Goal: Task Accomplishment & Management: Manage account settings

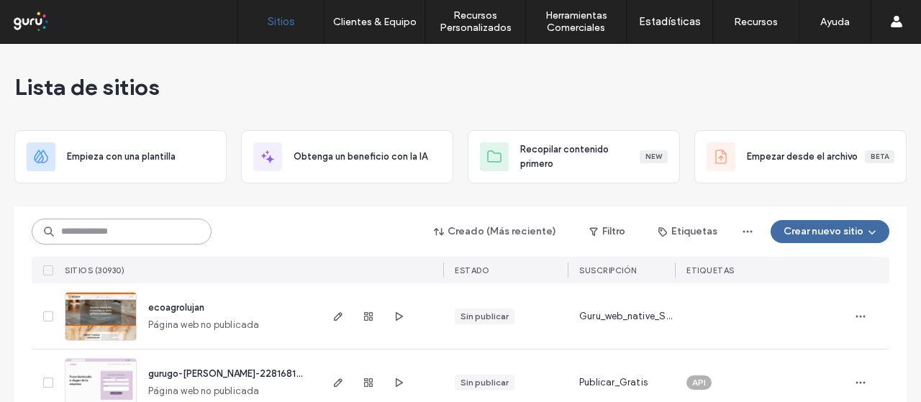
paste input "**********"
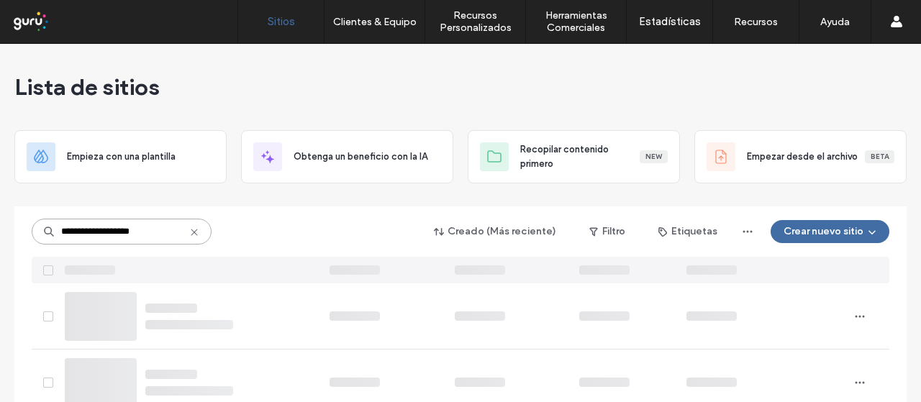
type input "**********"
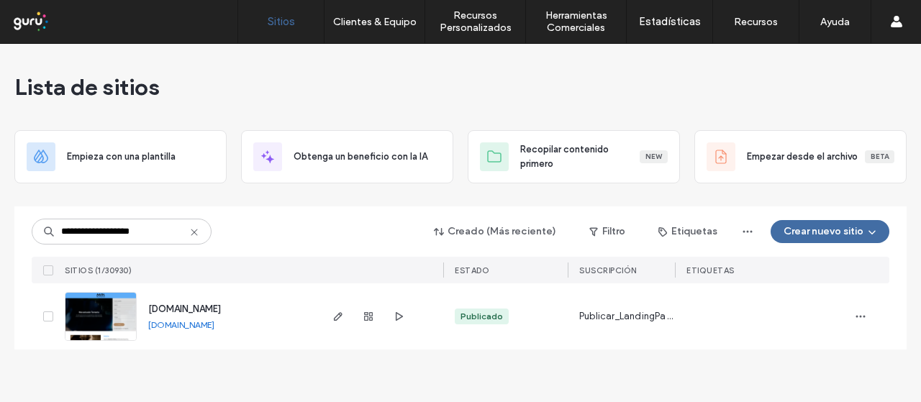
click at [196, 320] on div "[DOMAIN_NAME]" at bounding box center [181, 326] width 66 height 12
click at [196, 312] on span "[DOMAIN_NAME]" at bounding box center [184, 309] width 73 height 11
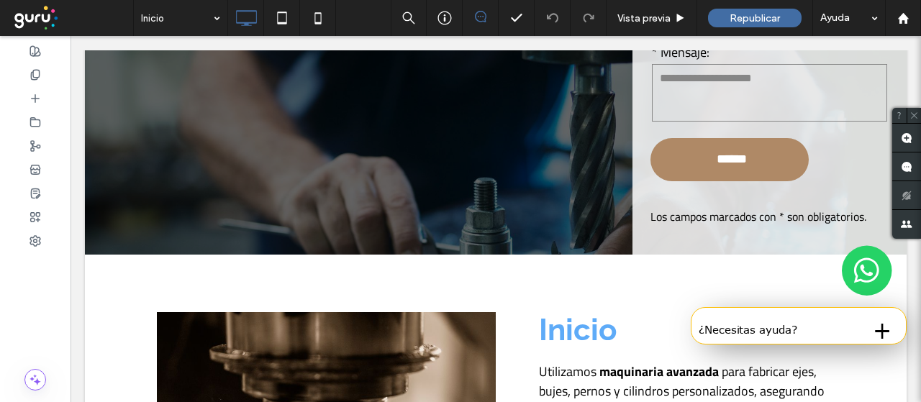
scroll to position [720, 0]
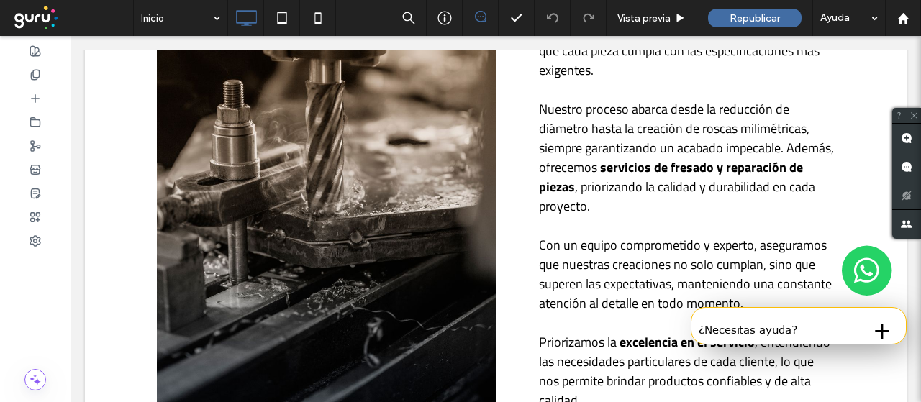
click at [872, 334] on button "+" at bounding box center [882, 329] width 33 height 29
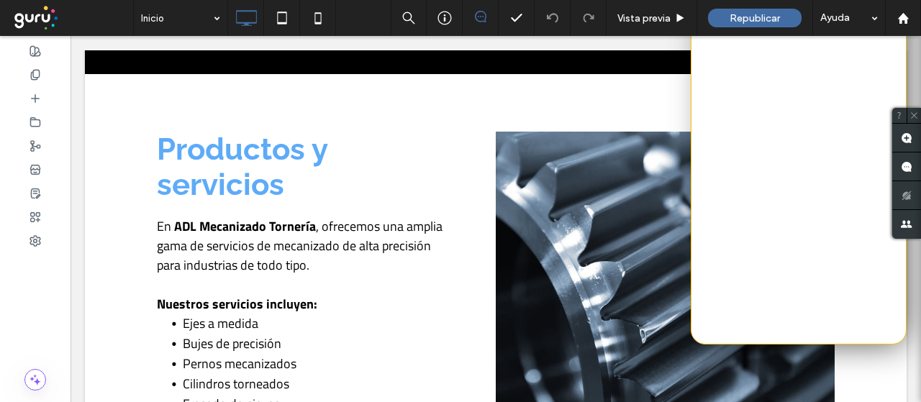
scroll to position [1486, 0]
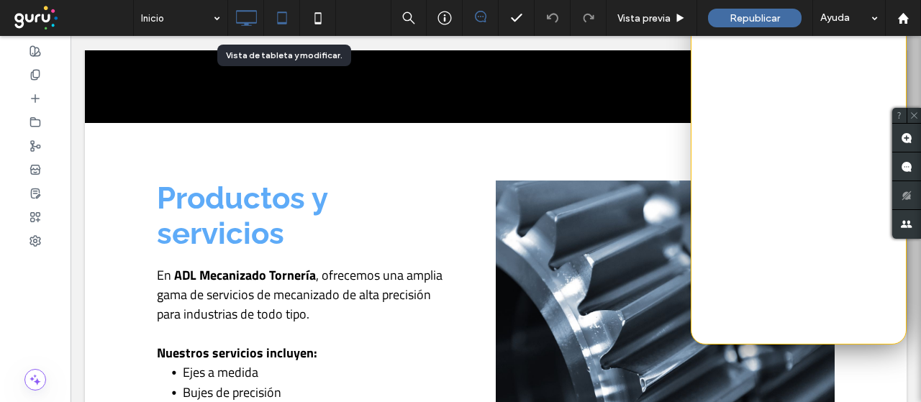
click at [282, 21] on icon at bounding box center [282, 18] width 29 height 29
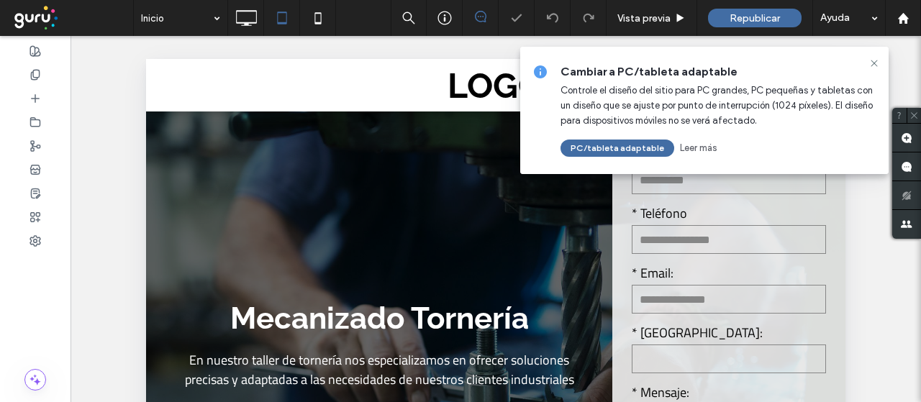
scroll to position [0, 0]
click at [876, 64] on use at bounding box center [874, 63] width 6 height 6
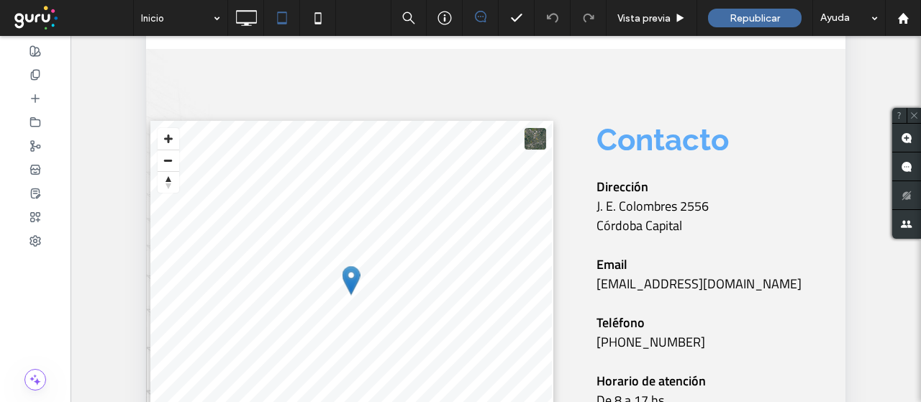
scroll to position [432, 0]
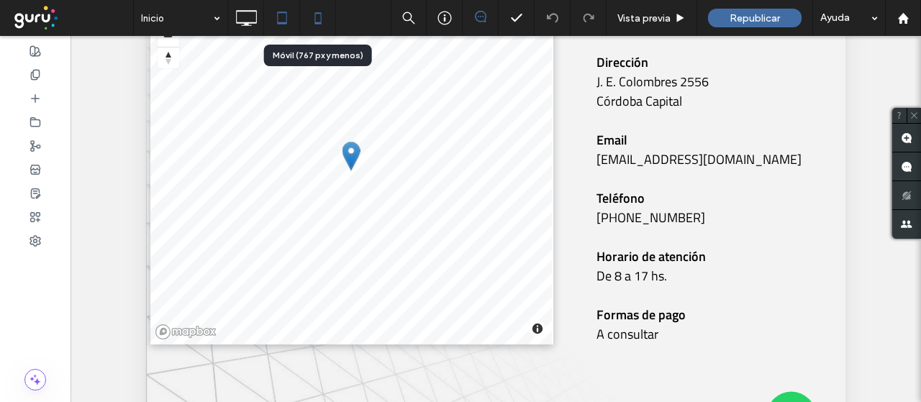
click at [320, 17] on use at bounding box center [318, 18] width 6 height 12
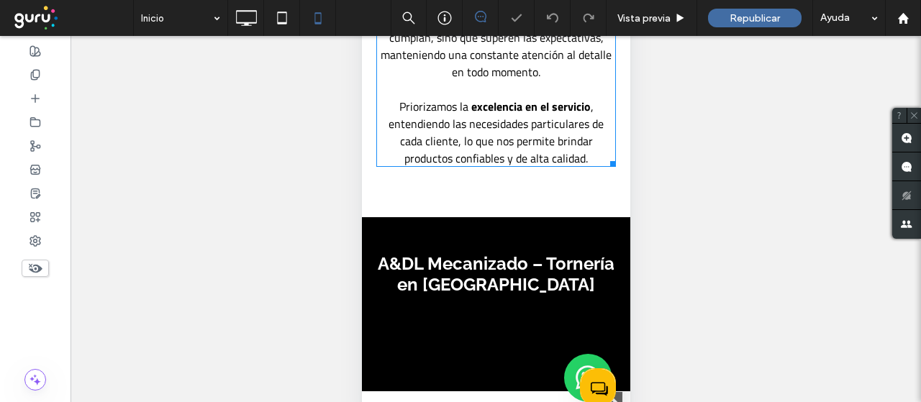
scroll to position [1152, 0]
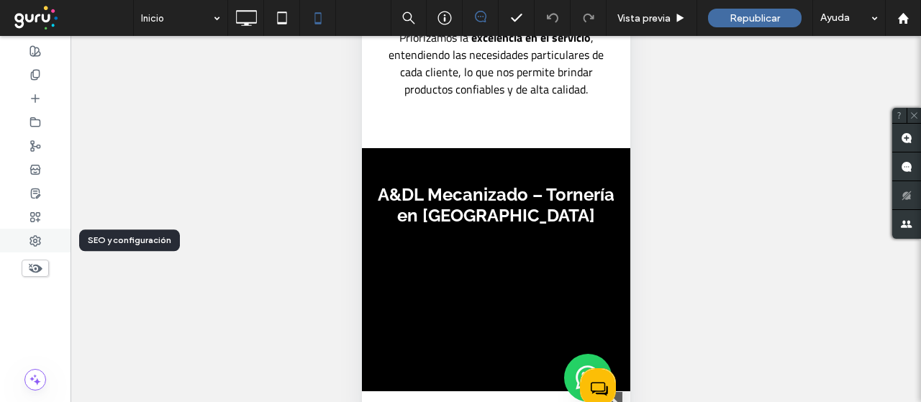
click at [37, 241] on icon at bounding box center [36, 241] width 12 height 12
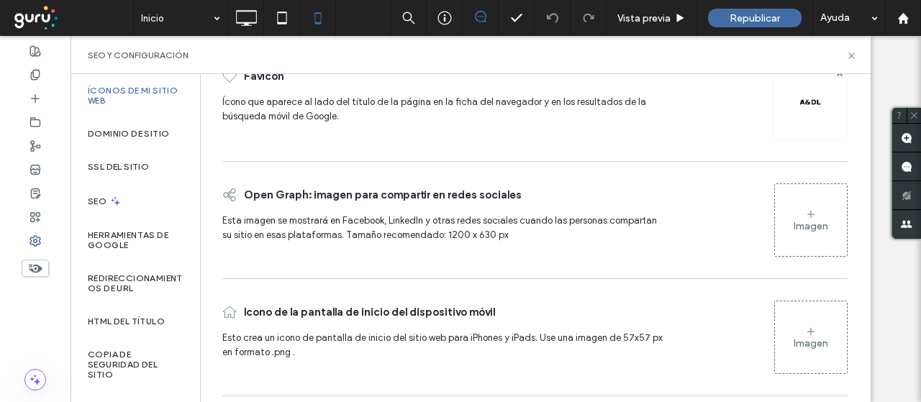
scroll to position [75, 0]
click at [851, 54] on use at bounding box center [852, 56] width 6 height 6
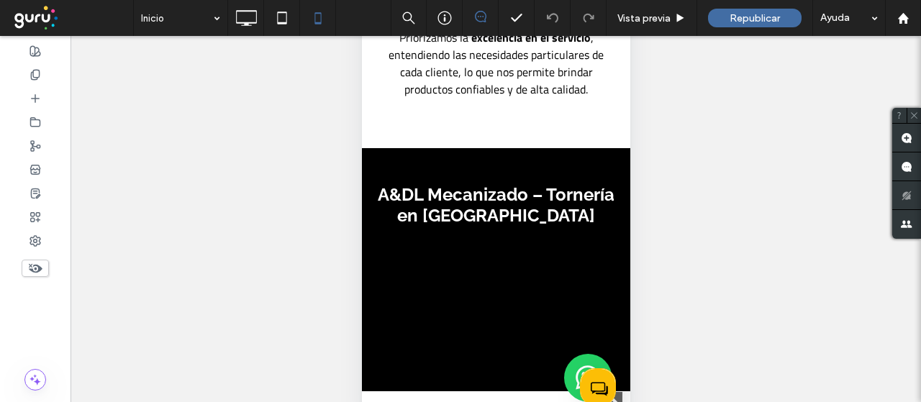
click at [579, 369] on img at bounding box center [588, 378] width 48 height 48
click at [579, 365] on img at bounding box center [588, 378] width 48 height 48
drag, startPoint x: 585, startPoint y: 362, endPoint x: 573, endPoint y: 363, distance: 12.3
drag, startPoint x: 573, startPoint y: 363, endPoint x: 574, endPoint y: 373, distance: 10.1
drag, startPoint x: 212, startPoint y: 501, endPoint x: 35, endPoint y: 53, distance: 481.5
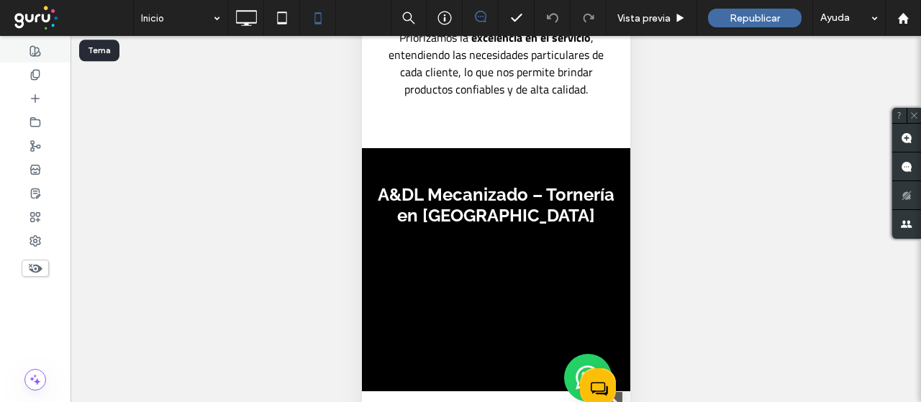
click at [35, 53] on use at bounding box center [35, 51] width 10 height 10
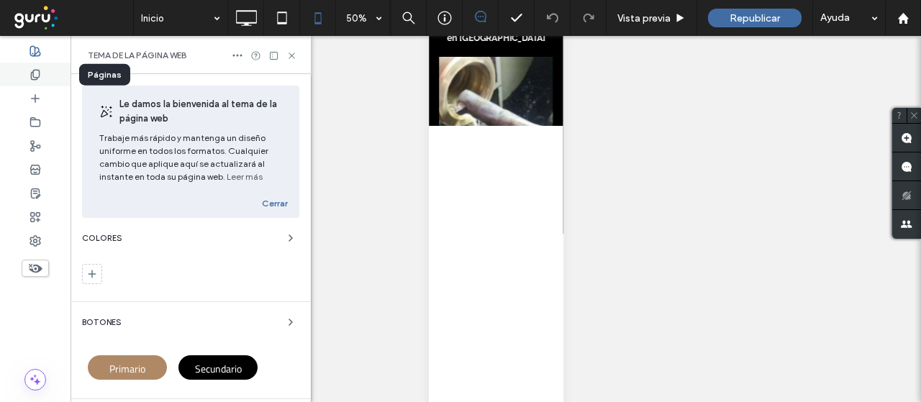
click at [35, 75] on icon at bounding box center [36, 75] width 12 height 12
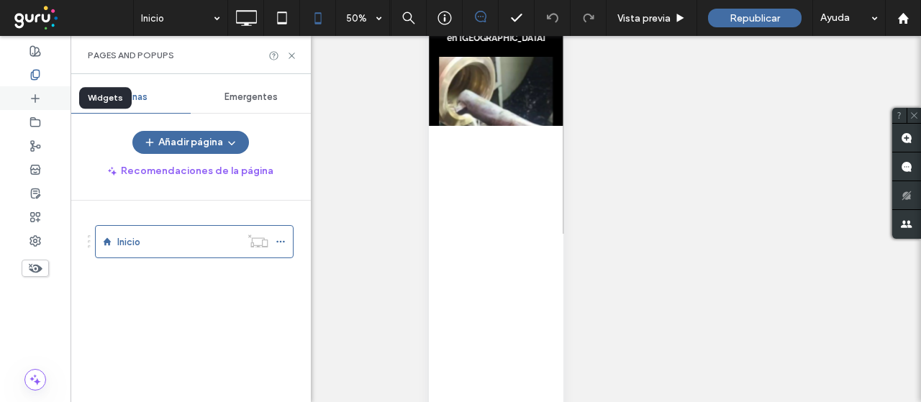
click at [35, 96] on use at bounding box center [35, 97] width 7 height 7
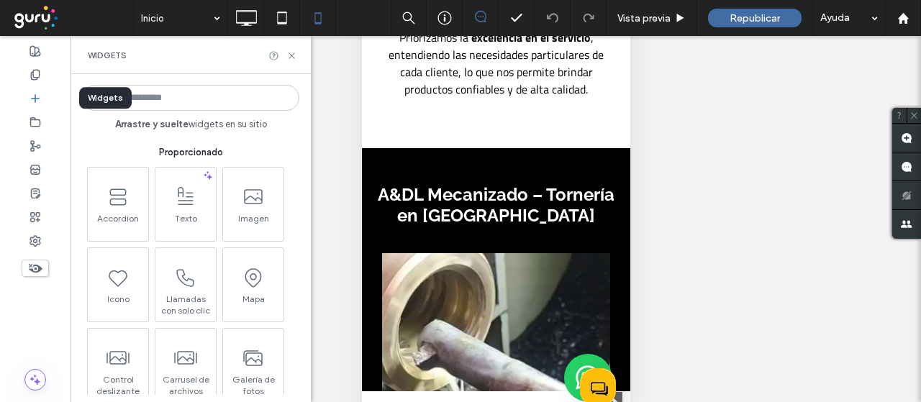
scroll to position [192, 0]
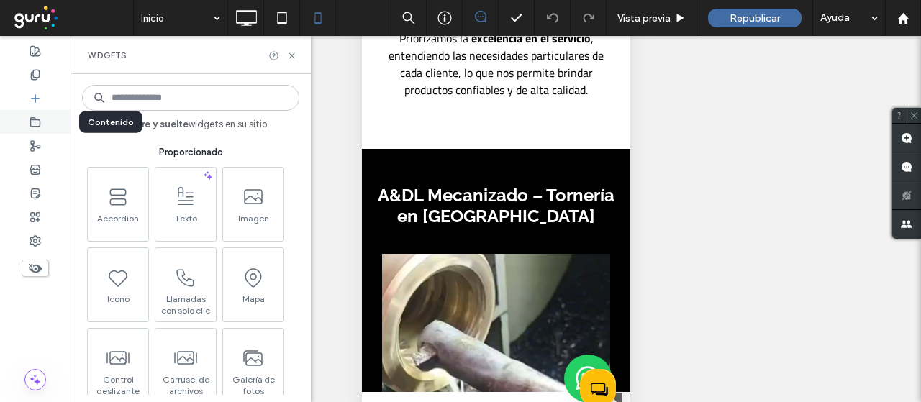
click at [33, 120] on icon at bounding box center [36, 123] width 12 height 12
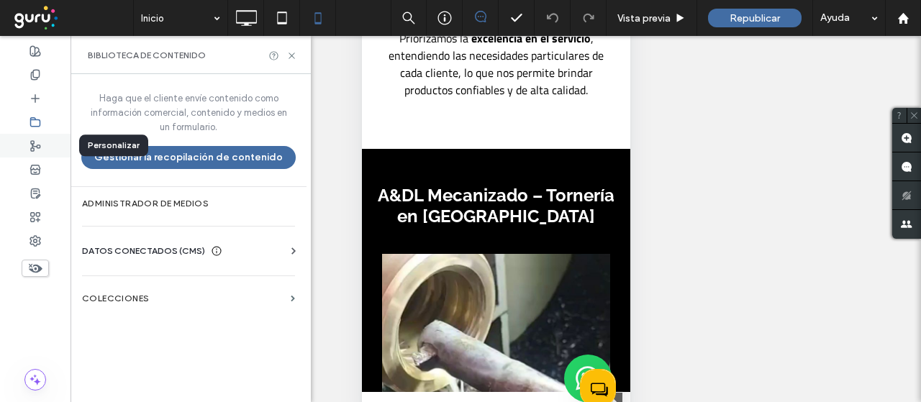
click at [36, 149] on icon at bounding box center [36, 146] width 12 height 12
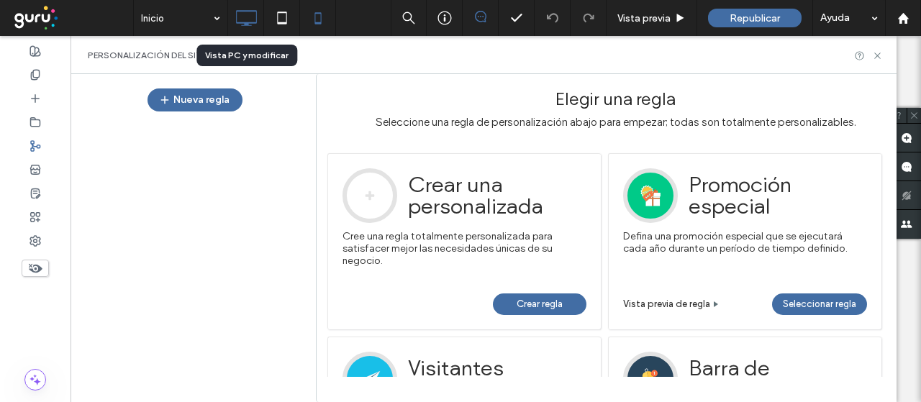
click at [241, 18] on icon at bounding box center [246, 18] width 29 height 29
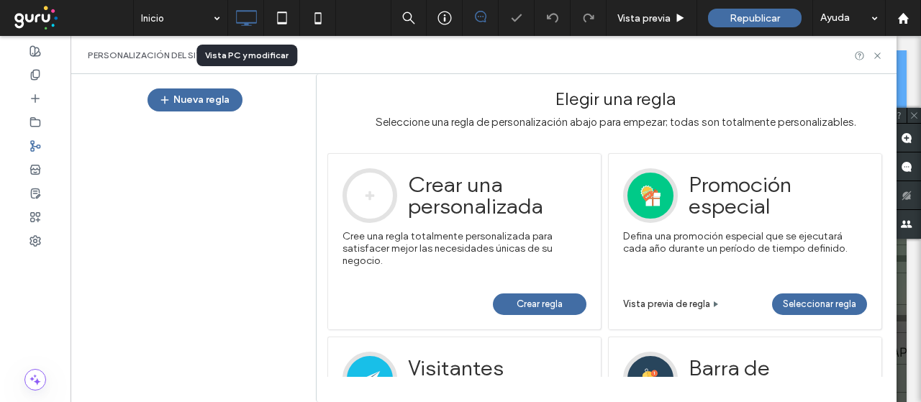
scroll to position [0, 0]
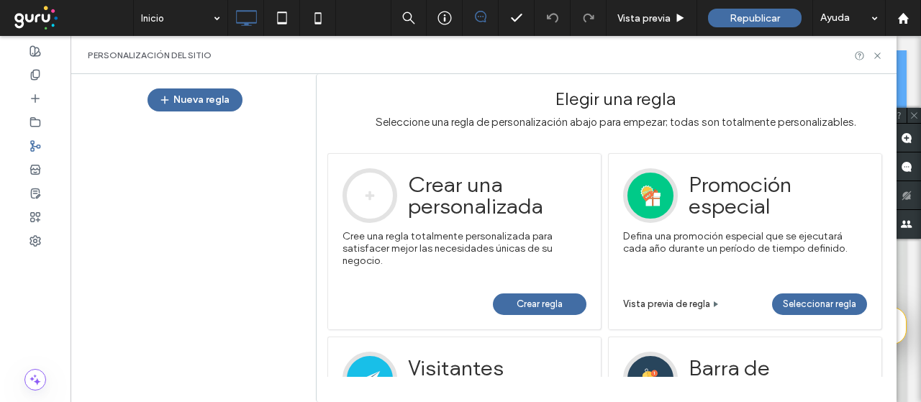
click at [888, 55] on div "Personalización del sitio" at bounding box center [484, 55] width 826 height 38
click at [880, 55] on icon at bounding box center [877, 55] width 11 height 11
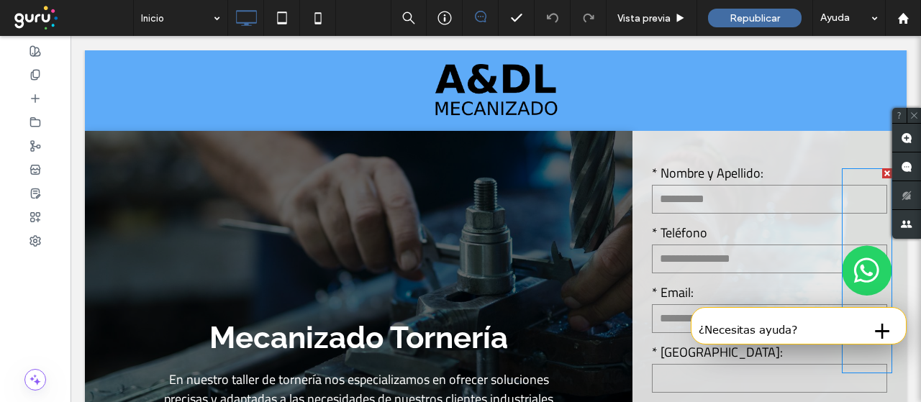
click at [859, 274] on img at bounding box center [867, 270] width 50 height 205
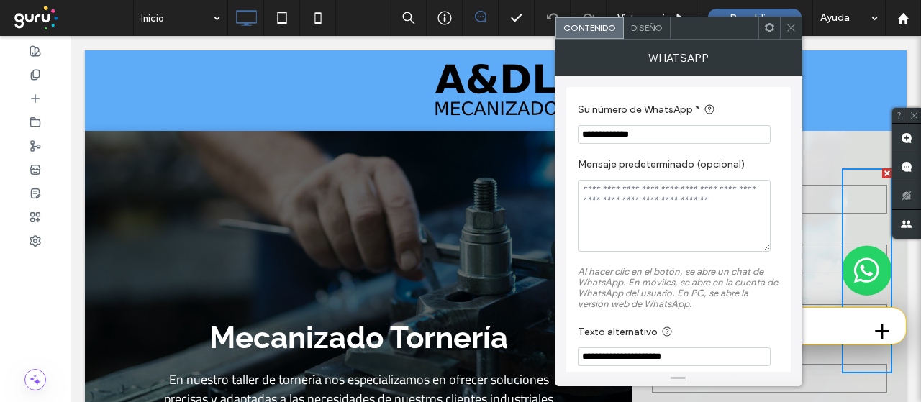
click at [646, 37] on div "Diseño" at bounding box center [647, 28] width 47 height 22
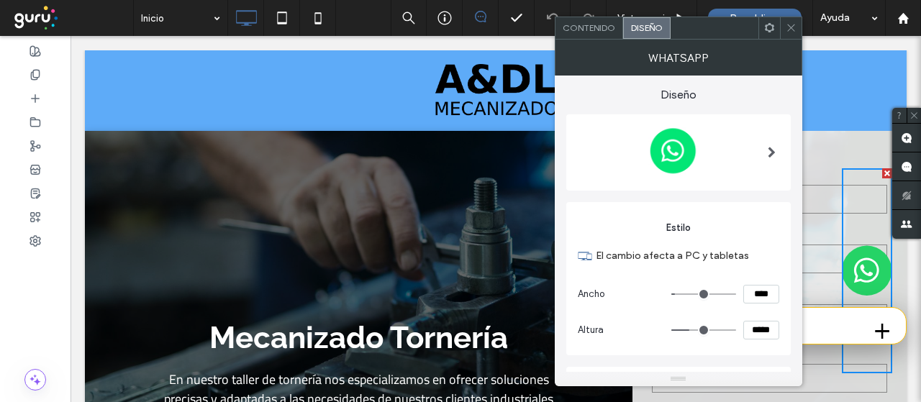
click at [773, 155] on span at bounding box center [772, 153] width 8 height 12
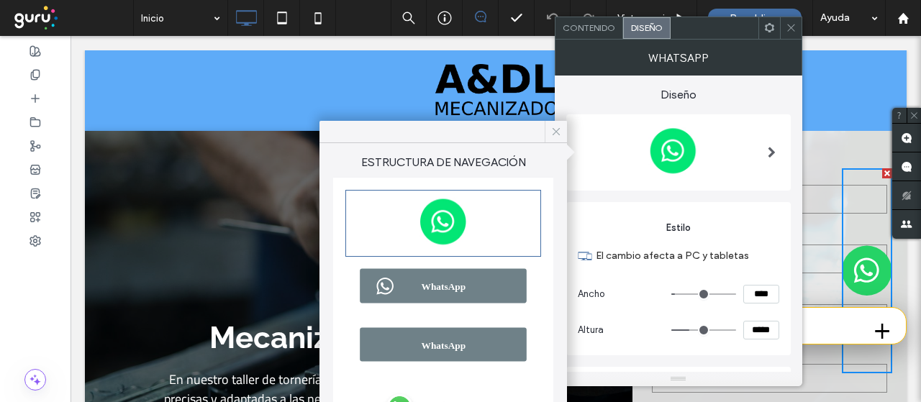
click at [558, 130] on icon at bounding box center [556, 131] width 13 height 13
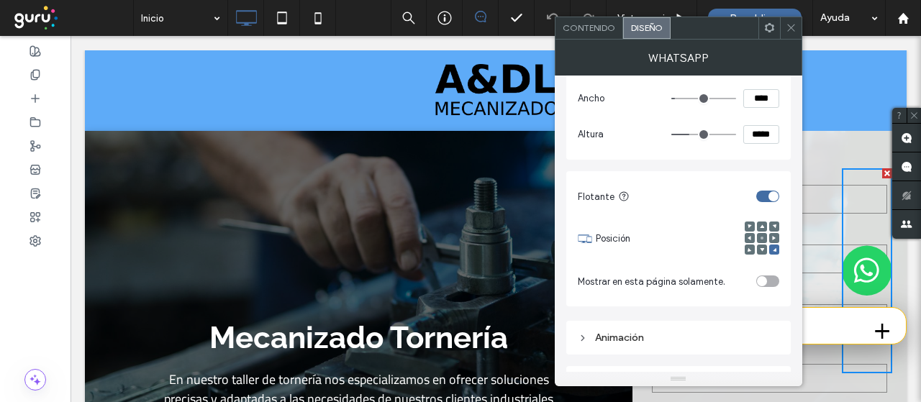
scroll to position [216, 0]
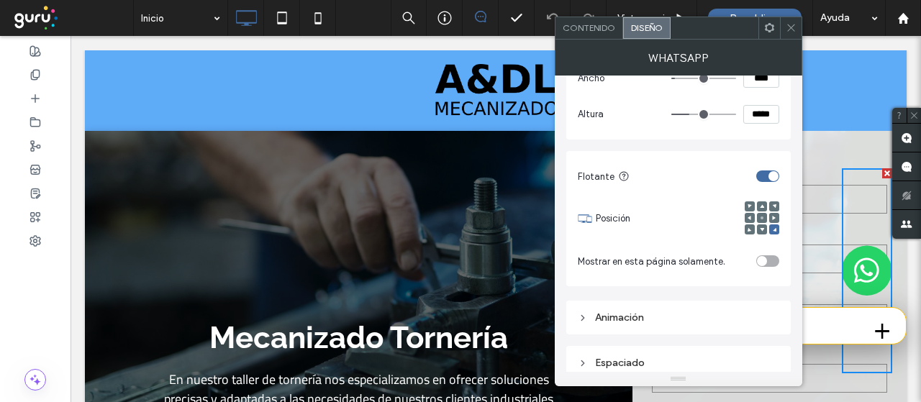
click at [763, 205] on icon at bounding box center [762, 206] width 4 height 4
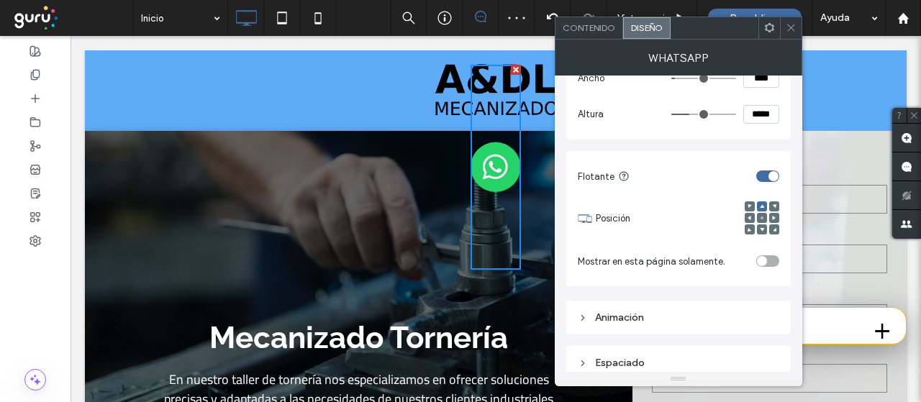
click at [773, 218] on use at bounding box center [774, 218] width 4 height 4
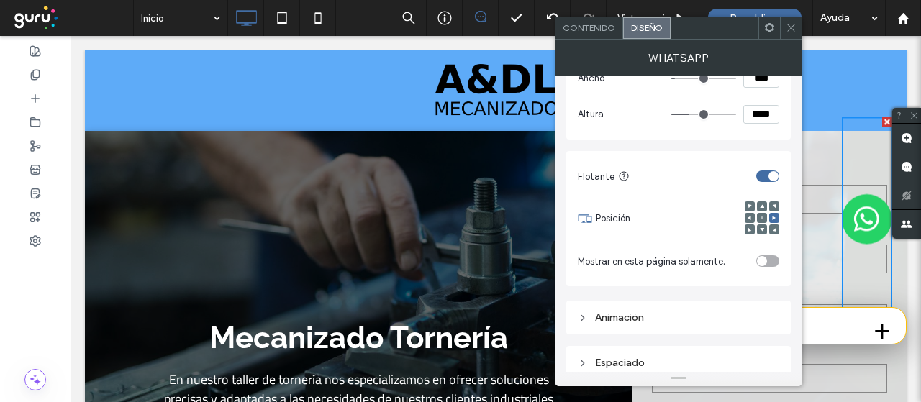
click at [789, 30] on icon at bounding box center [791, 27] width 11 height 11
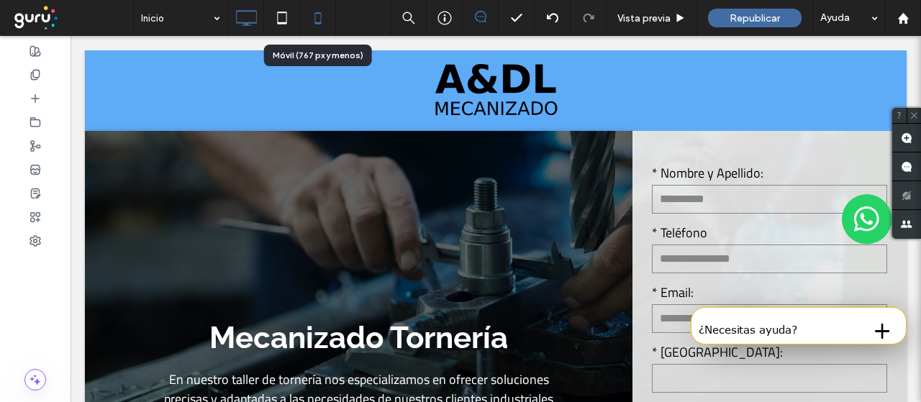
click at [320, 16] on icon at bounding box center [318, 18] width 29 height 29
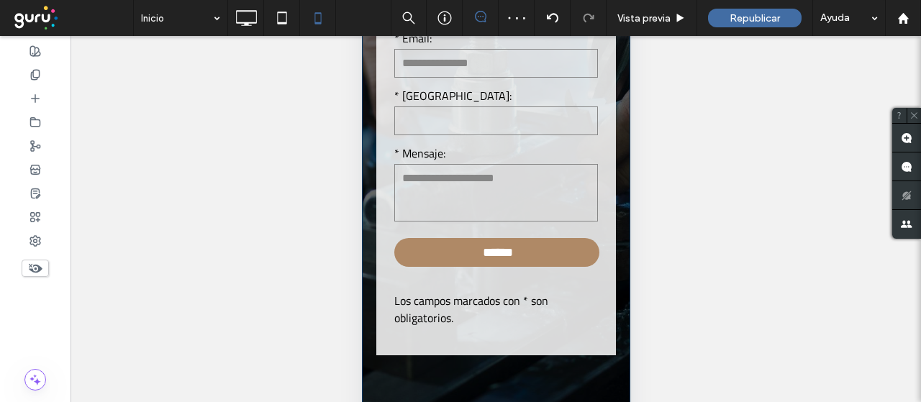
scroll to position [193, 0]
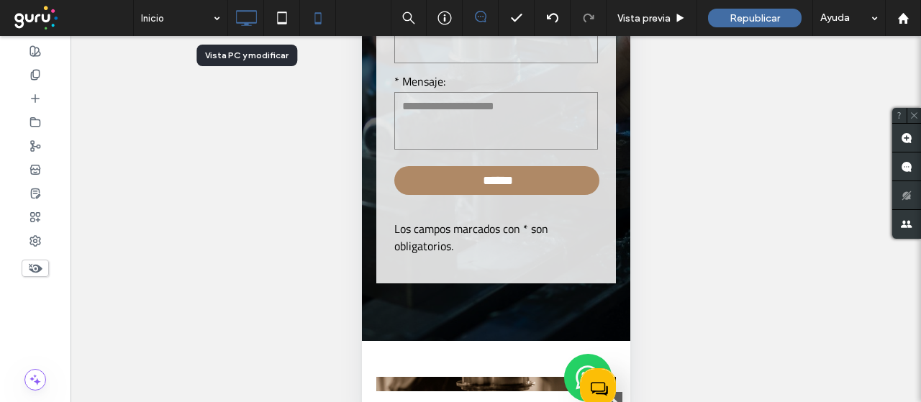
click at [246, 14] on icon at bounding box center [246, 18] width 29 height 29
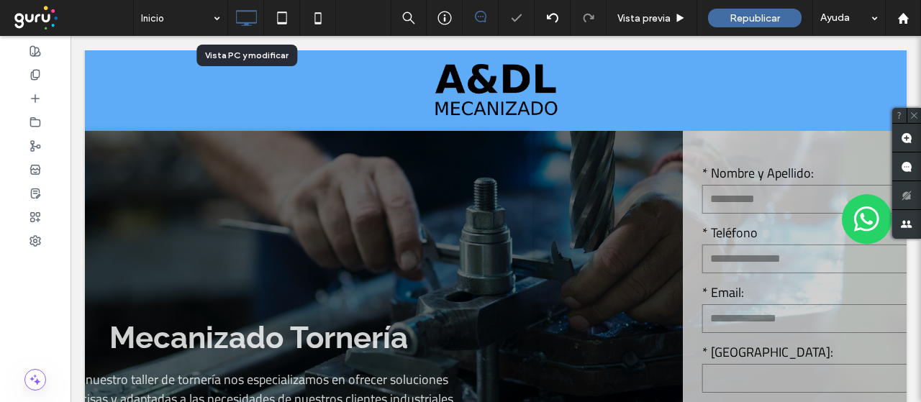
scroll to position [0, 0]
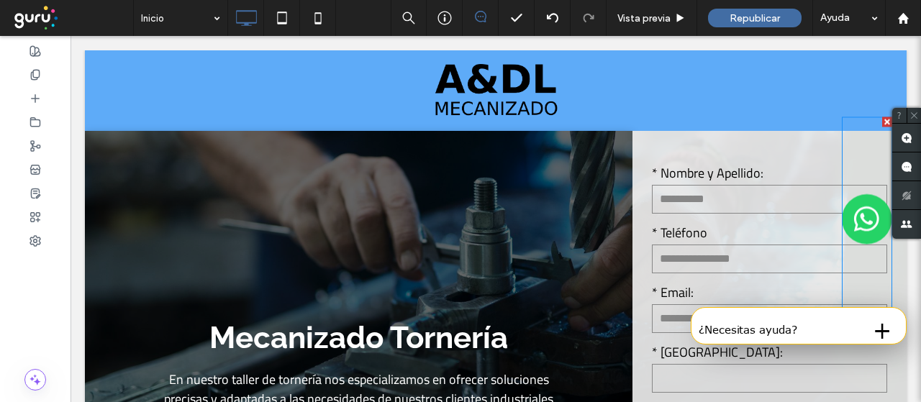
click at [855, 224] on img at bounding box center [867, 219] width 50 height 205
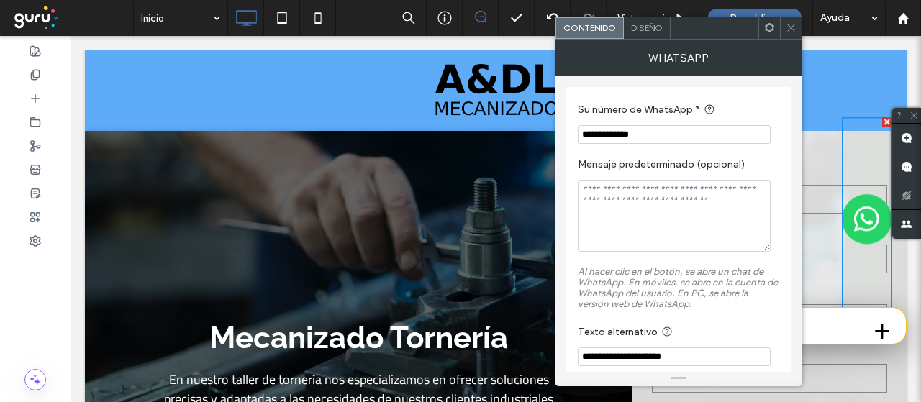
scroll to position [19, 0]
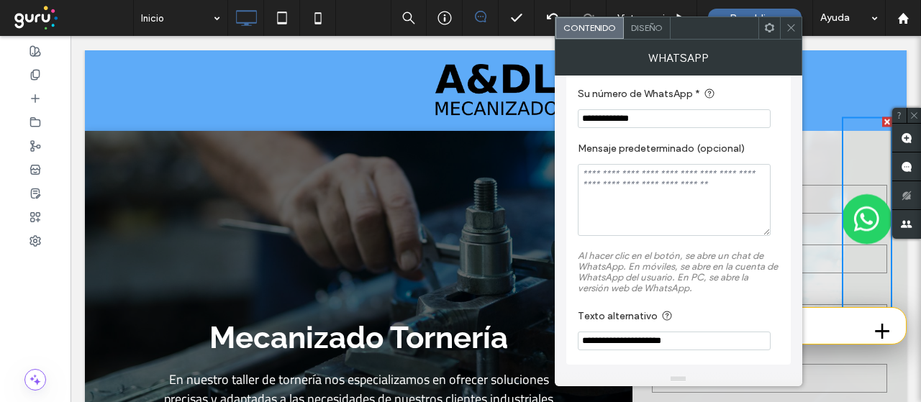
click at [651, 34] on div "Diseño" at bounding box center [647, 28] width 47 height 22
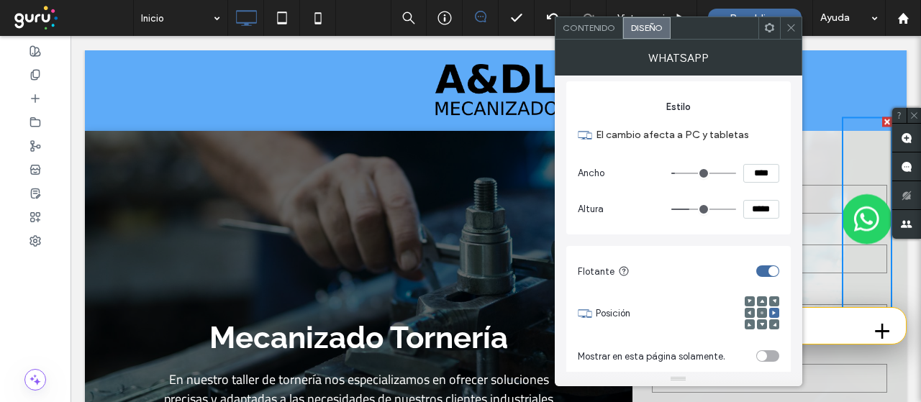
scroll to position [144, 0]
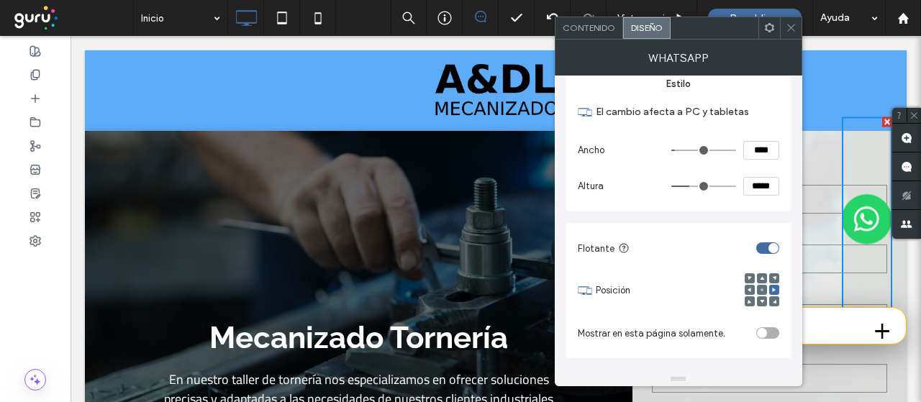
click at [775, 302] on use at bounding box center [775, 302] width 4 height 4
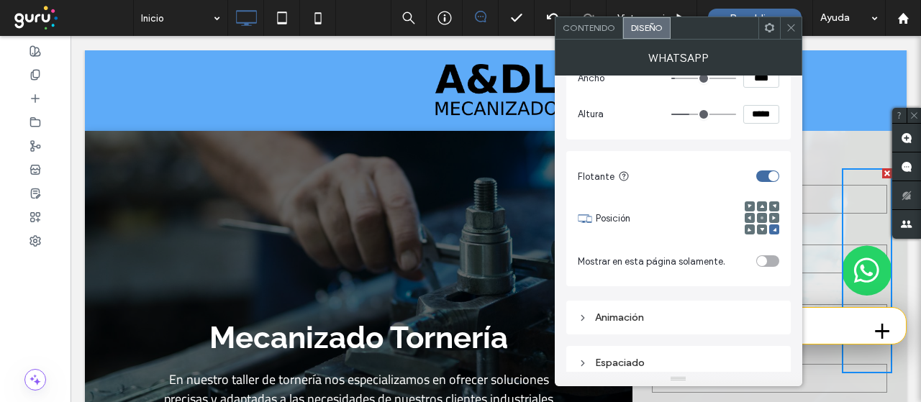
scroll to position [223, 0]
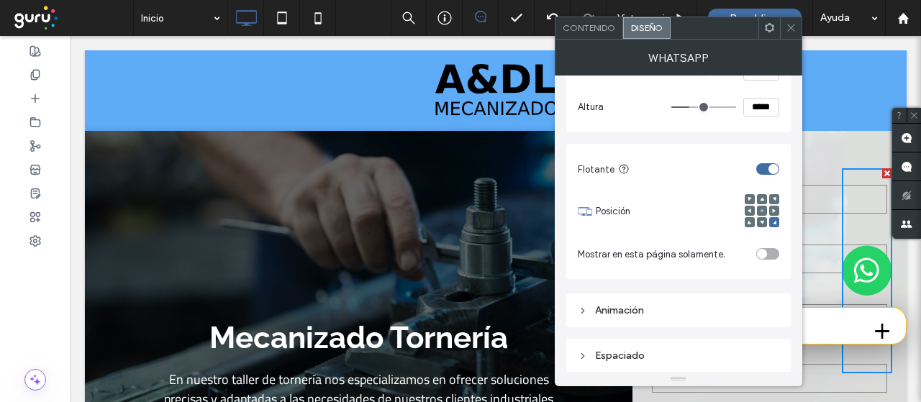
click at [582, 355] on icon at bounding box center [583, 356] width 10 height 10
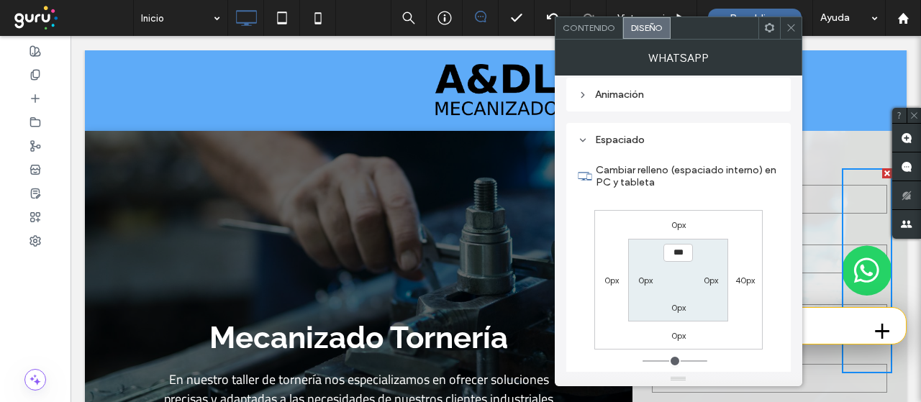
click at [669, 336] on div "0px" at bounding box center [677, 335] width 33 height 14
click at [673, 333] on label "0px" at bounding box center [679, 335] width 14 height 11
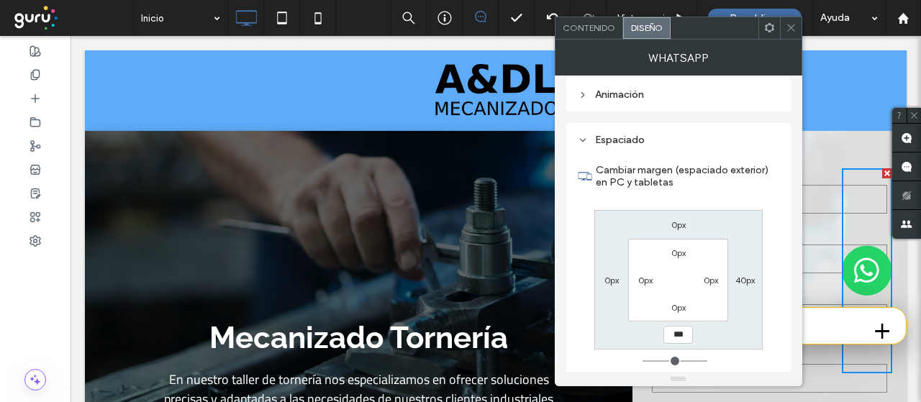
click at [672, 331] on input "***" at bounding box center [679, 335] width 30 height 18
type input "*****"
type input "***"
click at [743, 370] on div "Cambiar margen (espaciado exterior) en PC y tabletas 0px 40px ***** 0px 0px 0px…" at bounding box center [679, 274] width 202 height 248
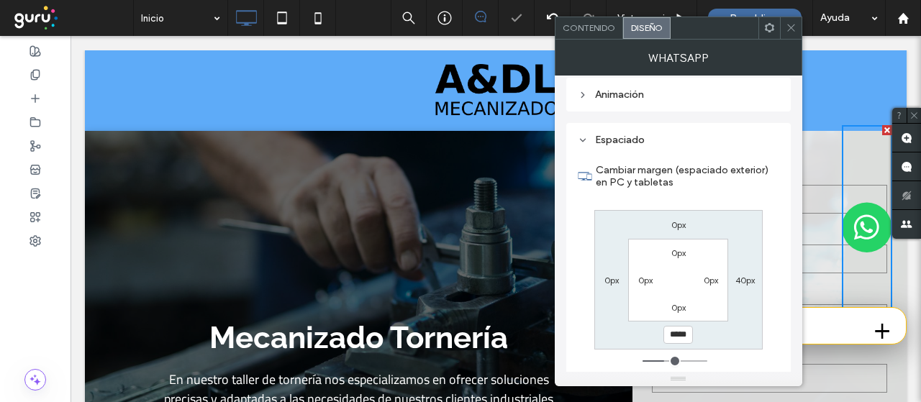
click at [767, 320] on div "Cambiar margen (espaciado exterior) en PC y tabletas 0px 40px ***** 0px 0px 0px…" at bounding box center [679, 274] width 202 height 248
click at [795, 24] on icon at bounding box center [791, 27] width 11 height 11
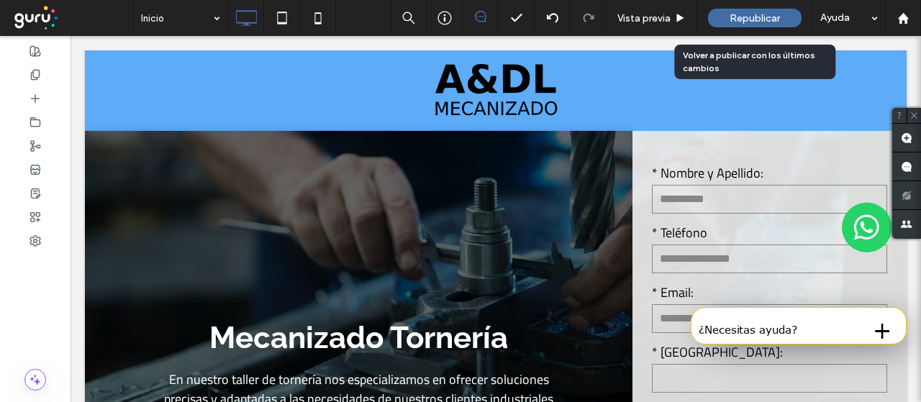
click at [762, 20] on span "Republicar" at bounding box center [755, 18] width 50 height 12
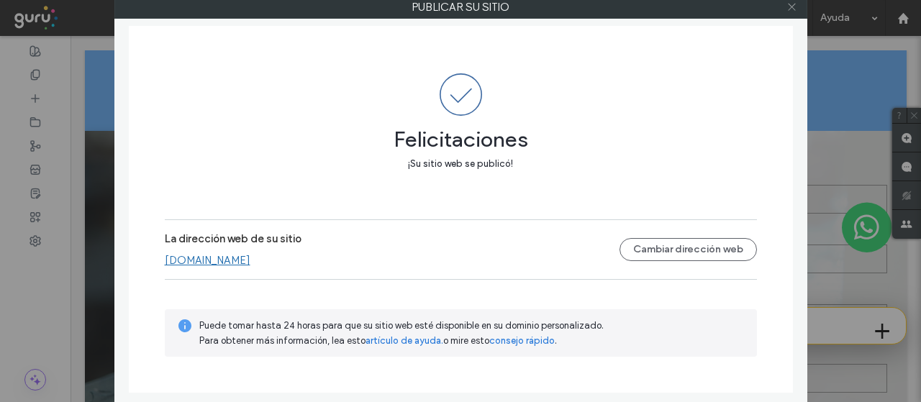
click at [790, 6] on icon at bounding box center [792, 6] width 11 height 11
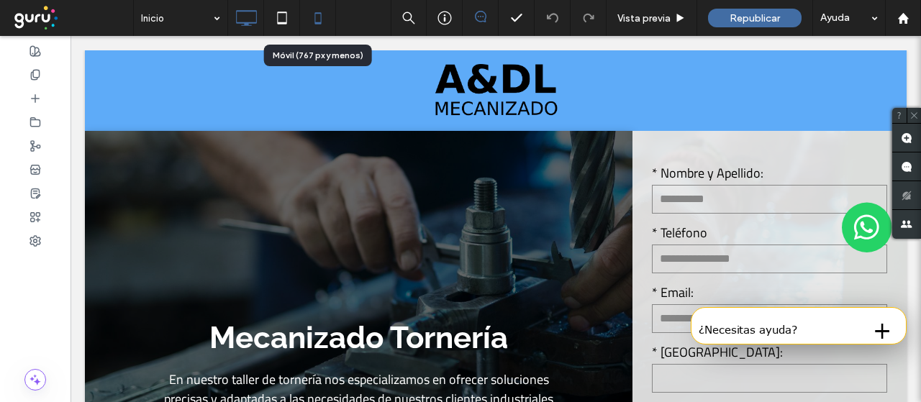
click at [322, 20] on icon at bounding box center [318, 18] width 29 height 29
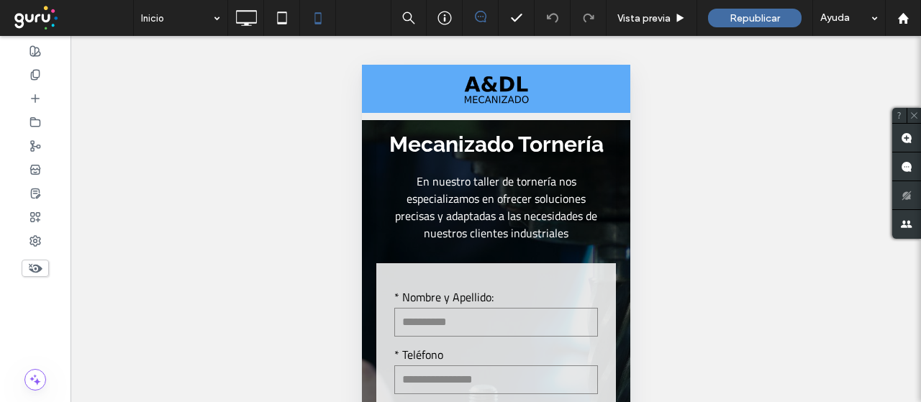
scroll to position [0, 0]
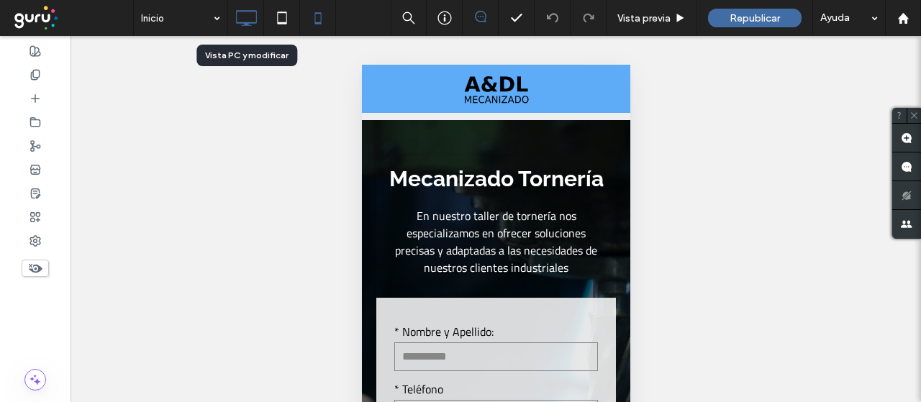
click at [247, 19] on icon at bounding box center [246, 18] width 29 height 29
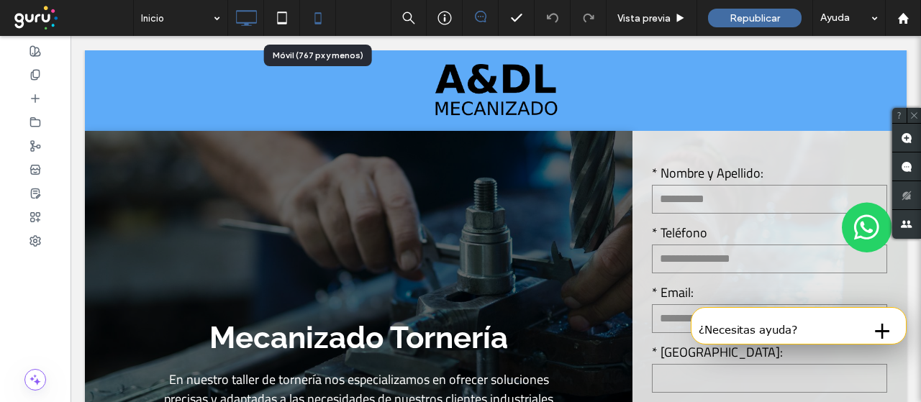
click at [320, 17] on icon at bounding box center [318, 18] width 29 height 29
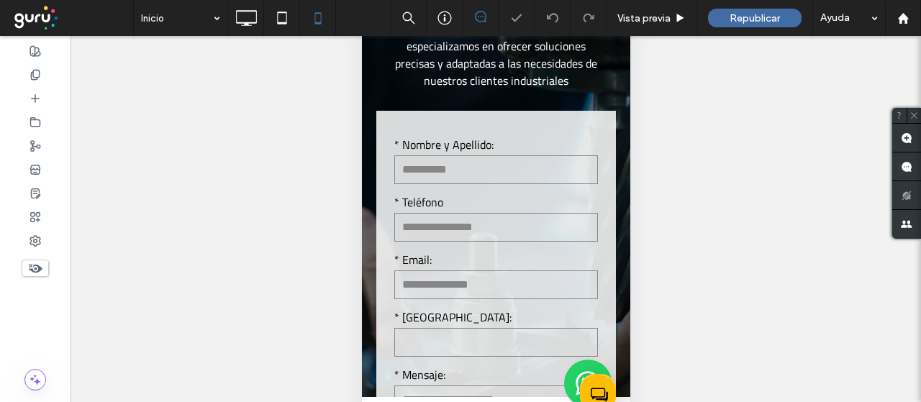
scroll to position [193, 0]
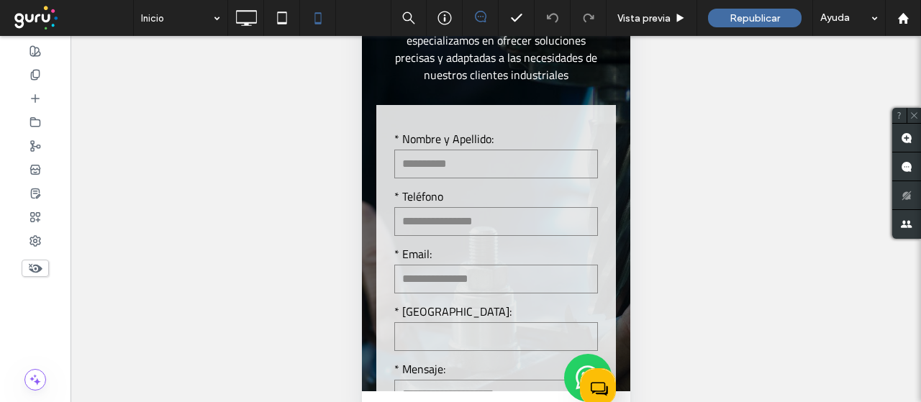
click at [597, 389] on icon at bounding box center [598, 390] width 17 height 22
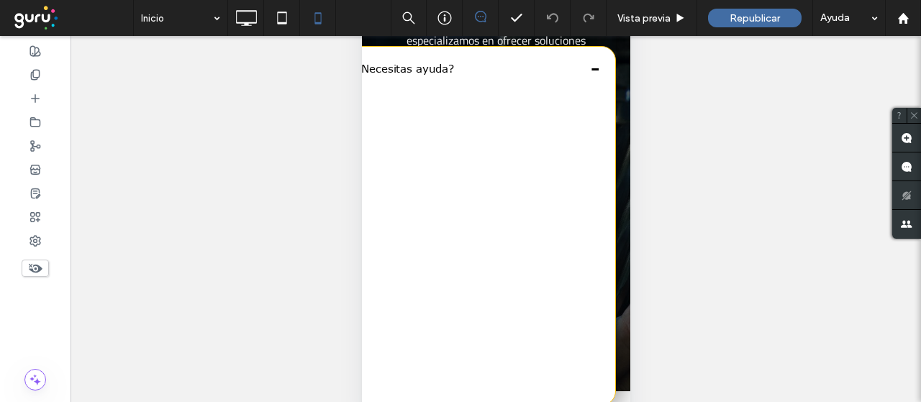
click at [593, 70] on button "-" at bounding box center [594, 67] width 25 height 29
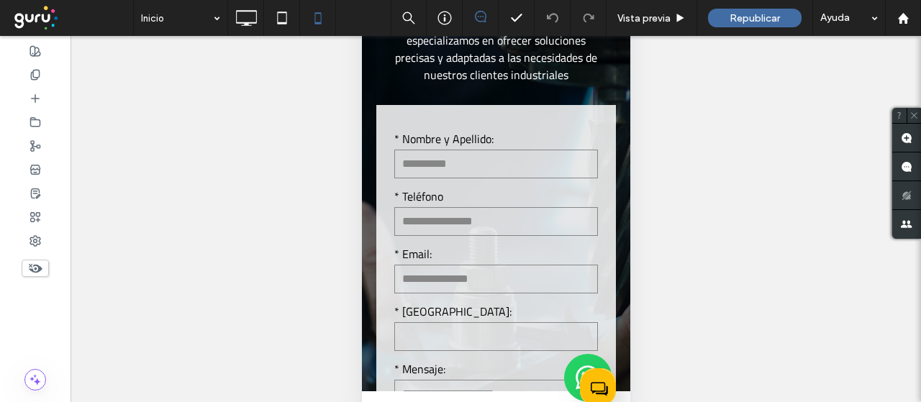
click at [572, 369] on img at bounding box center [588, 378] width 48 height 48
click at [594, 361] on img at bounding box center [588, 378] width 48 height 48
drag, startPoint x: 587, startPoint y: 362, endPoint x: 576, endPoint y: 361, distance: 11.6
drag, startPoint x: 214, startPoint y: 489, endPoint x: 727, endPoint y: 379, distance: 524.0
click at [731, 381] on div "Hacer visible? Sí Hacer visible? Sí Hacer visible? Sí Hacer visible? Sí Hacer v…" at bounding box center [496, 237] width 851 height 402
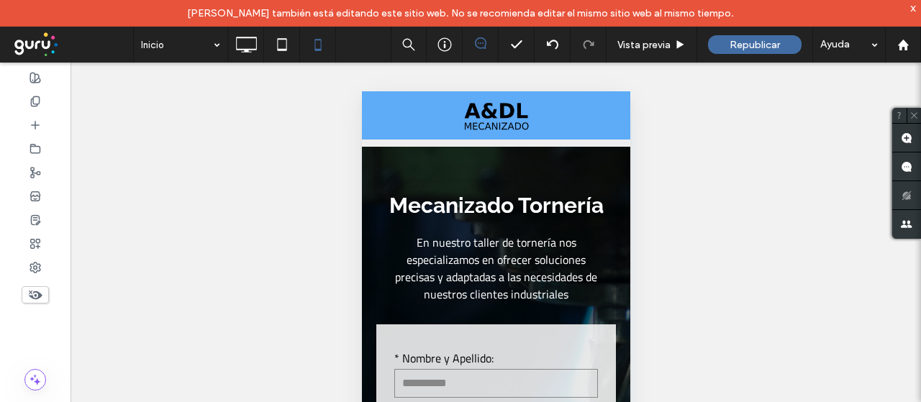
scroll to position [219, 0]
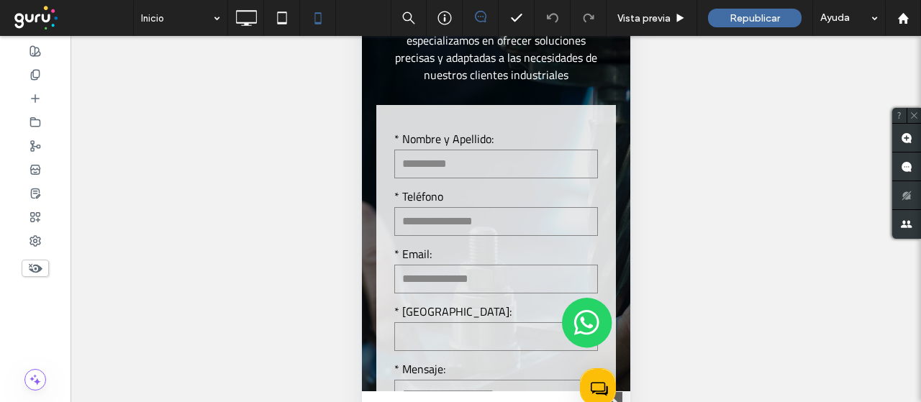
scroll to position [3134, 0]
